Goal: Transaction & Acquisition: Purchase product/service

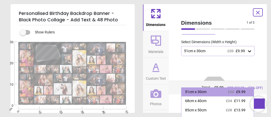
scroll to position [43, 0]
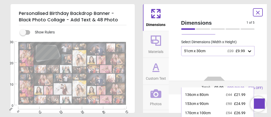
click at [245, 53] on div "51cm x 30cm £20 £9.99" at bounding box center [217, 51] width 73 height 10
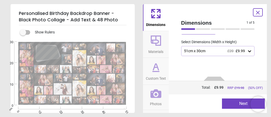
click at [245, 53] on div "51cm x 30cm £20 £9.99" at bounding box center [217, 51] width 73 height 10
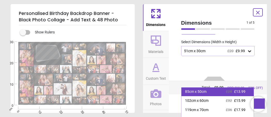
scroll to position [20, 0]
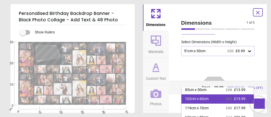
click at [199, 98] on div "102cm x 60cm" at bounding box center [196, 99] width 23 height 5
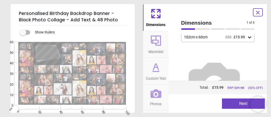
scroll to position [49, 0]
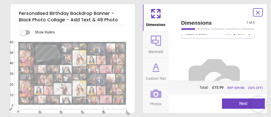
click at [238, 106] on button "Next" at bounding box center [243, 104] width 43 height 10
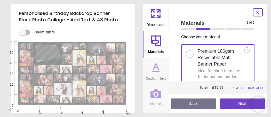
click at [238, 106] on button "Next" at bounding box center [242, 104] width 45 height 10
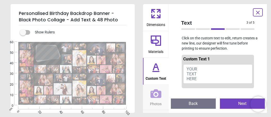
click at [216, 70] on button "YOUR TEXT HERE" at bounding box center [217, 74] width 69 height 20
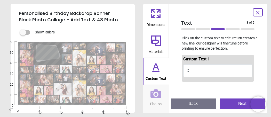
click at [183, 14] on div "Text 3 of 5 3 of 6 Click on the custom text to edit, return creates a new line,…" at bounding box center [218, 58] width 98 height 109
click at [50, 52] on textarea "*" at bounding box center [47, 53] width 20 height 12
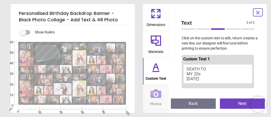
scroll to position [0, 0]
click at [43, 52] on textarea "**********" at bounding box center [47, 53] width 20 height 8
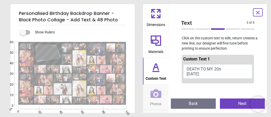
click at [55, 51] on textarea "**********" at bounding box center [47, 52] width 20 height 5
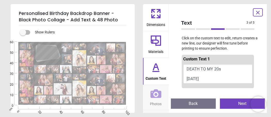
type textarea "**********"
click at [235, 104] on button "Next" at bounding box center [242, 104] width 45 height 10
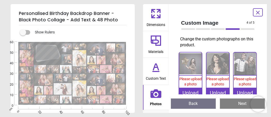
click at [190, 91] on div "Upload" at bounding box center [190, 93] width 23 height 10
click at [194, 90] on div "Upload" at bounding box center [190, 93] width 23 height 10
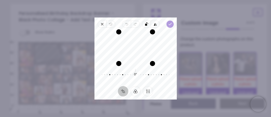
click at [169, 23] on icon "button" at bounding box center [169, 24] width 4 height 4
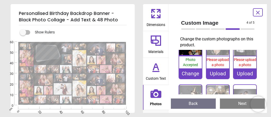
scroll to position [20, 0]
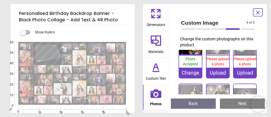
click at [217, 73] on div "Upload" at bounding box center [217, 73] width 23 height 10
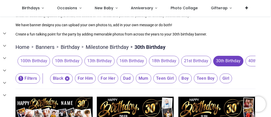
scroll to position [30, 0]
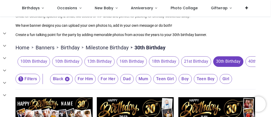
click at [67, 80] on icon "button" at bounding box center [66, 79] width 5 height 5
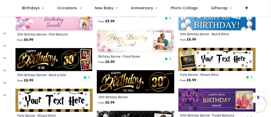
scroll to position [481, 0]
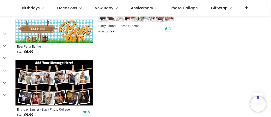
scroll to position [1192, 0]
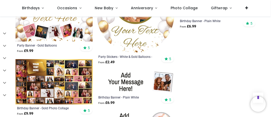
scroll to position [1519, 0]
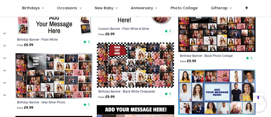
scroll to position [1591, 0]
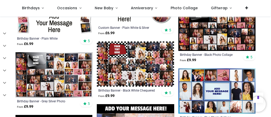
click at [60, 69] on img at bounding box center [53, 74] width 77 height 45
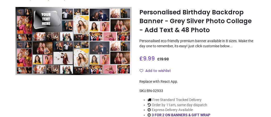
scroll to position [54, 0]
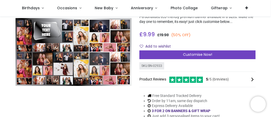
scroll to position [50, 0]
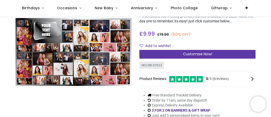
click at [172, 55] on div "Customise Now!" at bounding box center [197, 54] width 116 height 9
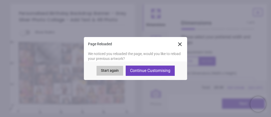
click at [140, 75] on button "Continue Customising" at bounding box center [149, 71] width 49 height 10
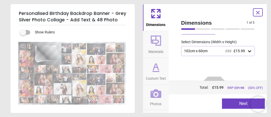
scroll to position [34, 0]
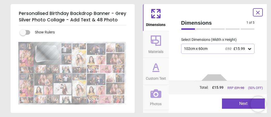
click at [235, 101] on button "Next" at bounding box center [243, 104] width 43 height 10
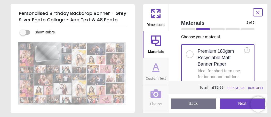
click at [234, 101] on button "Next" at bounding box center [242, 104] width 45 height 10
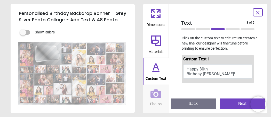
click at [218, 73] on button "Happy 30th Birthday Chloe!" at bounding box center [217, 71] width 69 height 14
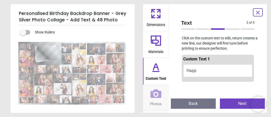
type textarea "*"
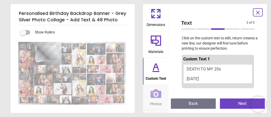
type textarea "**********"
click at [236, 106] on button "Next" at bounding box center [242, 104] width 45 height 10
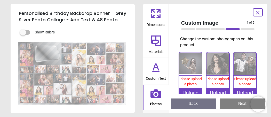
click at [195, 88] on div "Upload" at bounding box center [190, 93] width 23 height 10
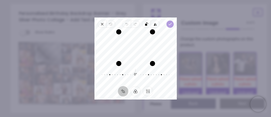
click at [169, 24] on polyline "button" at bounding box center [169, 24] width 3 height 2
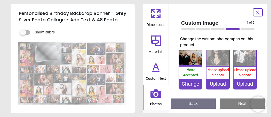
scroll to position [11, 0]
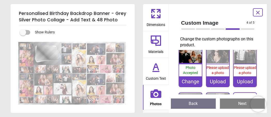
click at [218, 80] on div "Upload" at bounding box center [217, 82] width 23 height 10
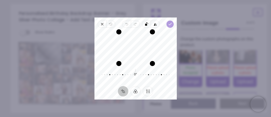
click at [170, 23] on icon "button" at bounding box center [169, 24] width 4 height 4
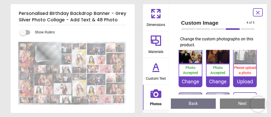
click at [246, 81] on div "Upload" at bounding box center [244, 82] width 23 height 10
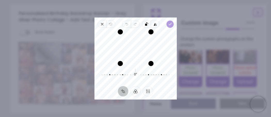
click at [170, 26] on icon "button" at bounding box center [169, 24] width 4 height 4
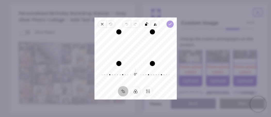
click at [171, 23] on icon "button" at bounding box center [169, 24] width 4 height 4
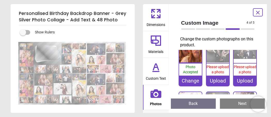
click at [218, 81] on div "Upload" at bounding box center [217, 81] width 23 height 10
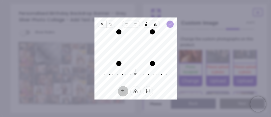
click at [170, 24] on polyline "button" at bounding box center [169, 24] width 3 height 2
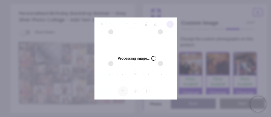
scroll to position [64, 0]
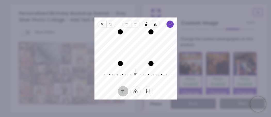
scroll to position [117, 0]
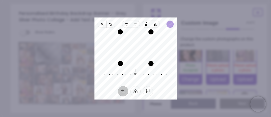
click at [170, 24] on polyline "button" at bounding box center [169, 24] width 3 height 2
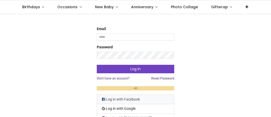
scroll to position [47, 0]
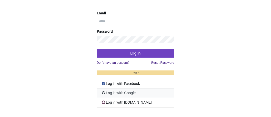
click at [135, 94] on link "Log in with Google" at bounding box center [135, 94] width 77 height 10
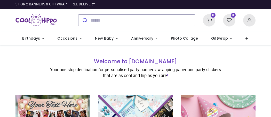
scroll to position [5, 0]
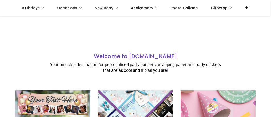
type input "**********"
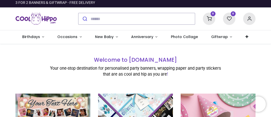
scroll to position [0, 0]
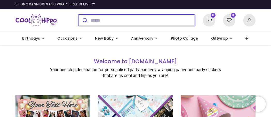
click at [144, 24] on input "search" at bounding box center [142, 20] width 104 height 11
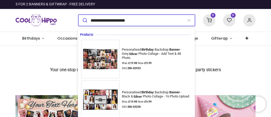
type input "**********"
click at [78, 15] on button "submit" at bounding box center [84, 20] width 12 height 11
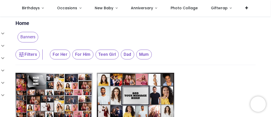
type input "**********"
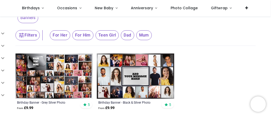
scroll to position [26, 0]
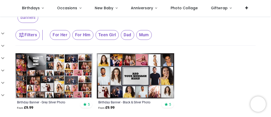
click at [64, 81] on img at bounding box center [53, 75] width 77 height 45
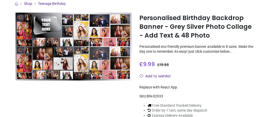
scroll to position [60, 0]
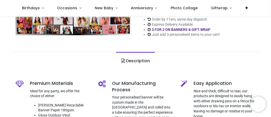
scroll to position [99, 0]
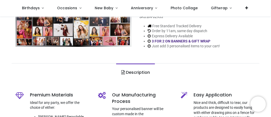
type input "**********"
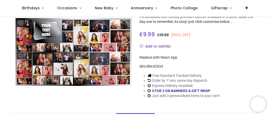
scroll to position [41, 0]
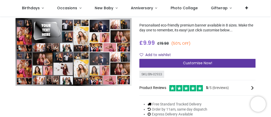
click at [191, 62] on span "Customise Now!" at bounding box center [197, 63] width 29 height 5
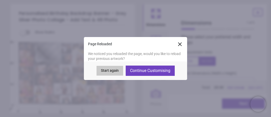
click at [158, 71] on button "Continue Customising" at bounding box center [149, 71] width 49 height 10
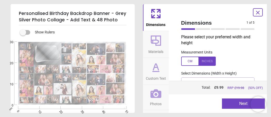
click at [257, 12] on icon at bounding box center [257, 12] width 3 height 3
